Goal: Communication & Community: Answer question/provide support

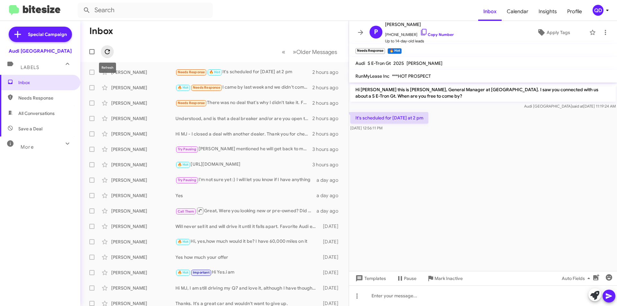
click at [111, 51] on icon at bounding box center [107, 52] width 8 height 8
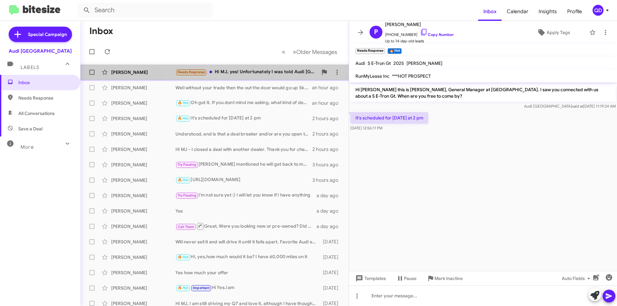
click at [258, 73] on div "Needs Response Hi MJ, yes! Unfortunately I was told Audi [GEOGRAPHIC_DATA] does…" at bounding box center [246, 71] width 142 height 7
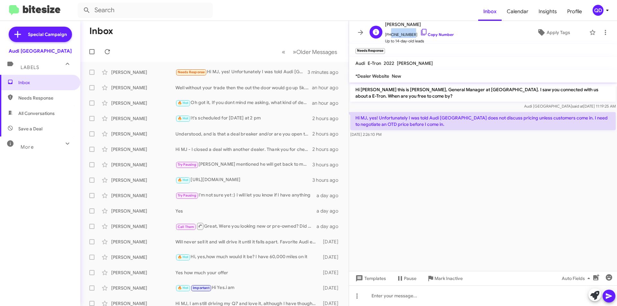
drag, startPoint x: 409, startPoint y: 36, endPoint x: 390, endPoint y: 37, distance: 19.3
click at [390, 37] on span "[PHONE_NUMBER] Copy Number" at bounding box center [419, 33] width 69 height 10
copy span "5109362785"
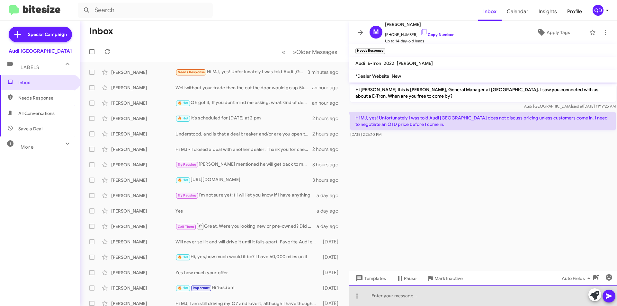
click at [462, 299] on div at bounding box center [483, 296] width 268 height 21
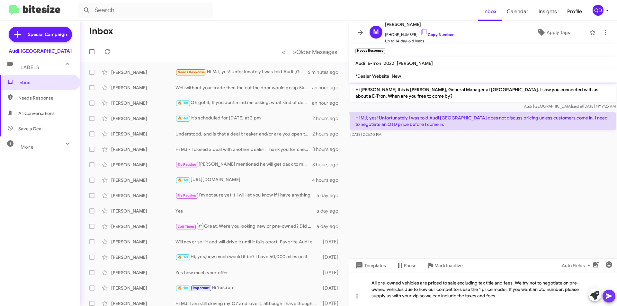
click at [613, 299] on icon at bounding box center [609, 296] width 8 height 8
